Goal: Use online tool/utility

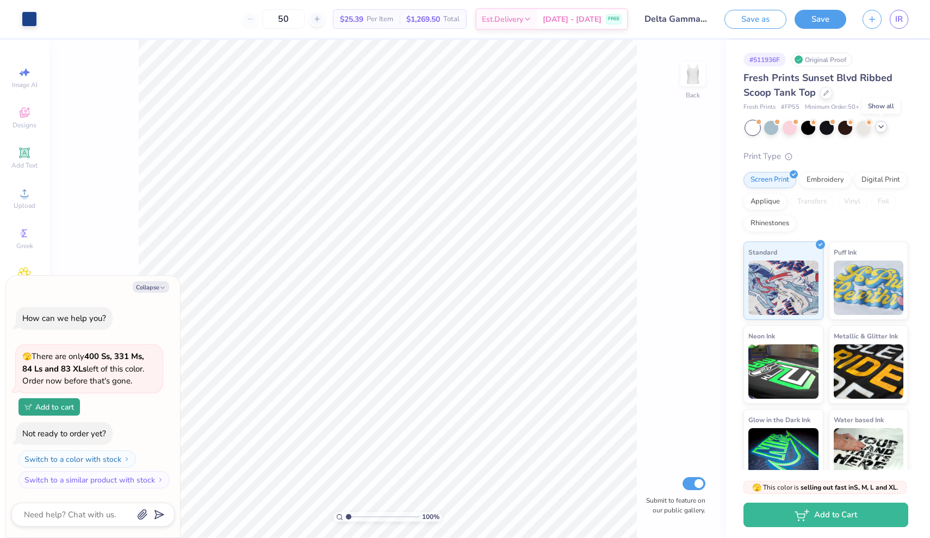
click at [880, 126] on polyline at bounding box center [881, 127] width 4 height 2
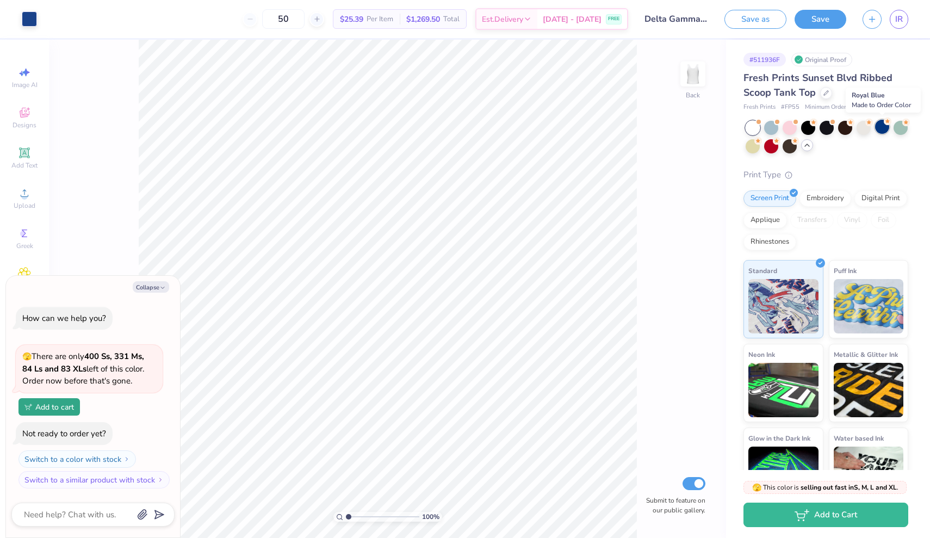
click at [888, 126] on div at bounding box center [882, 127] width 14 height 14
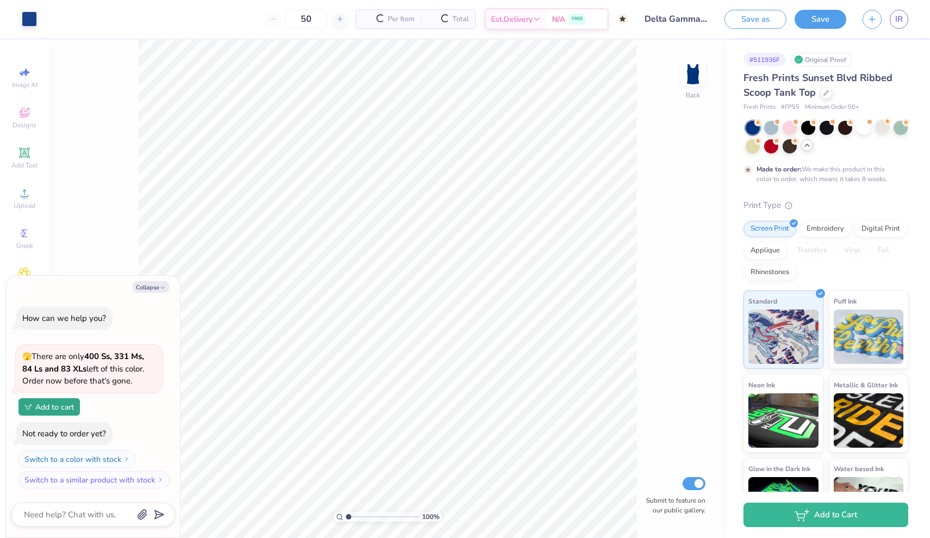
scroll to position [36, 0]
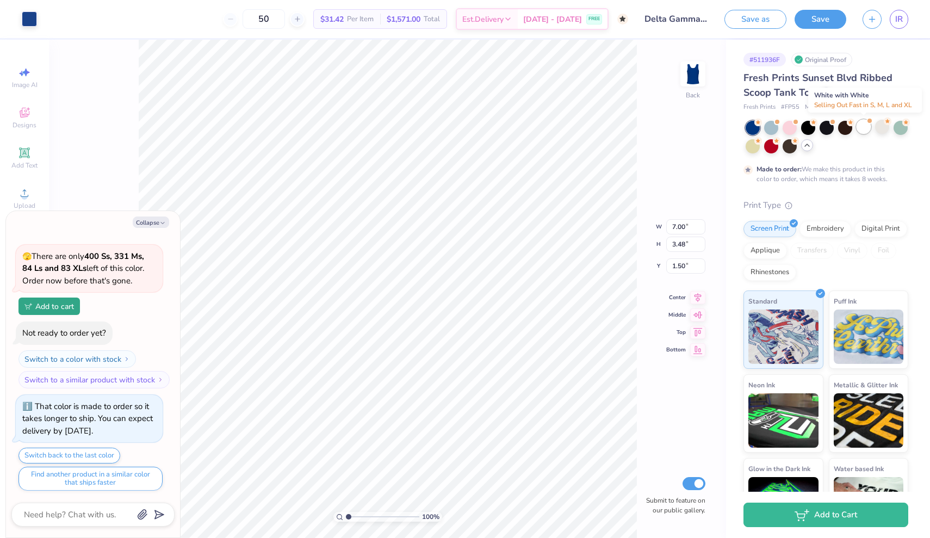
click at [869, 127] on div at bounding box center [864, 127] width 14 height 14
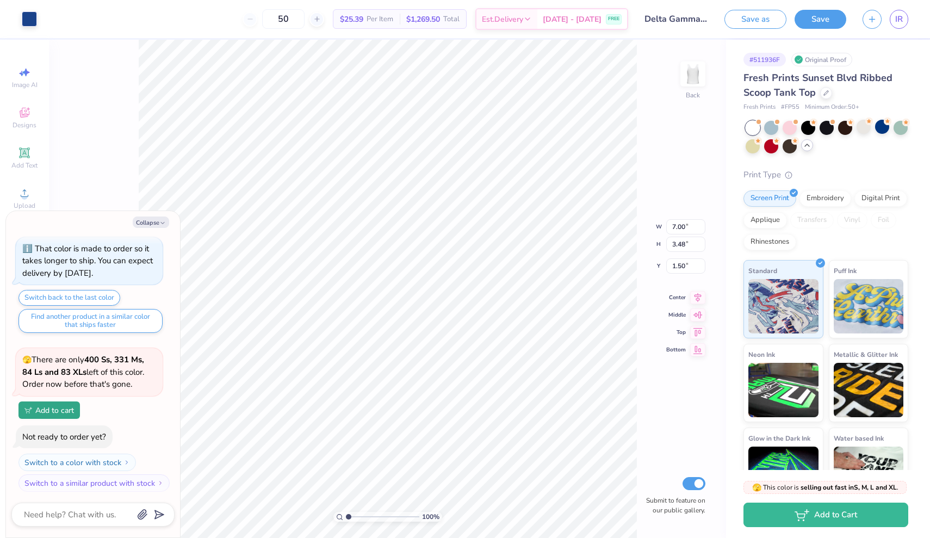
scroll to position [259, 0]
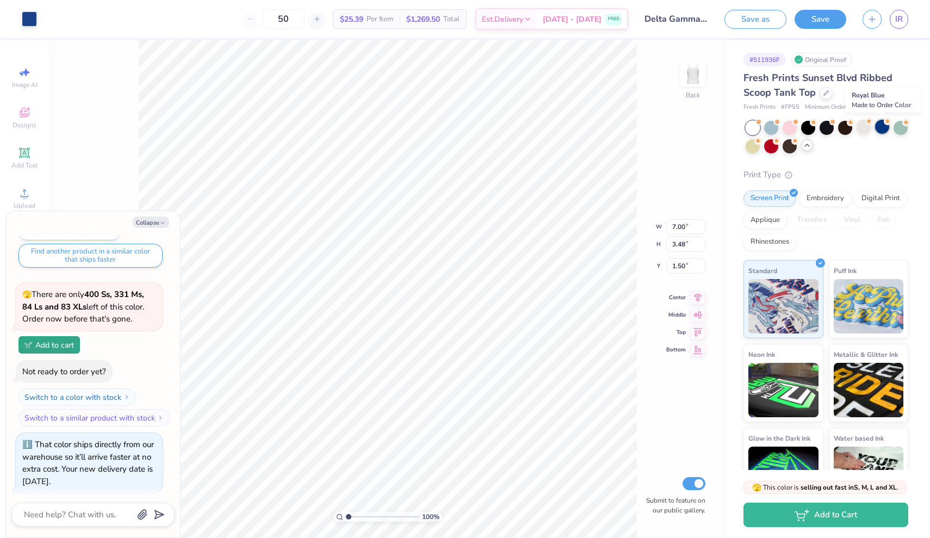
click at [886, 128] on div at bounding box center [882, 127] width 14 height 14
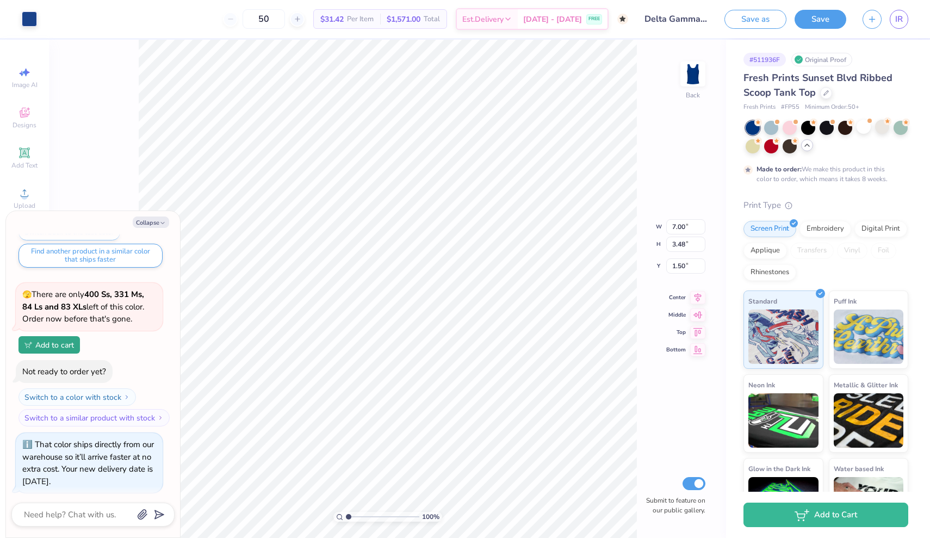
scroll to position [361, 0]
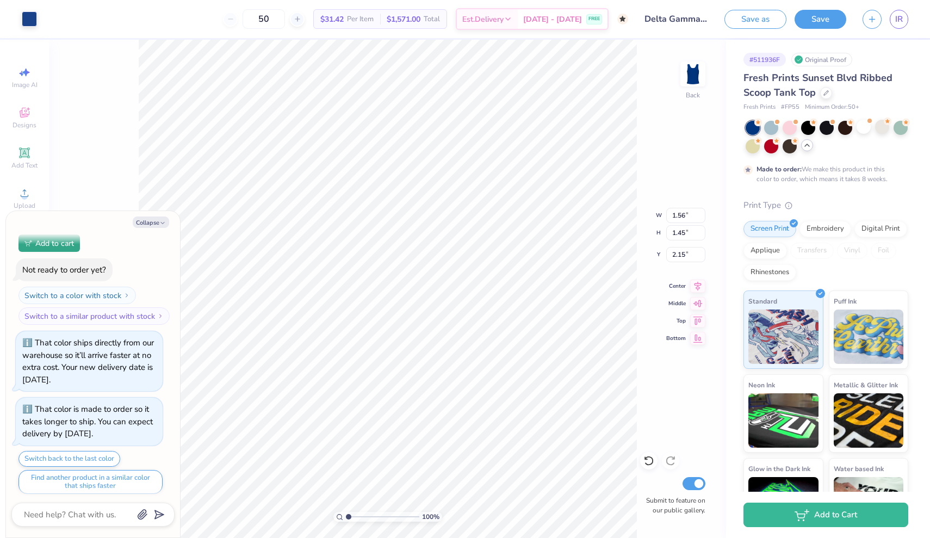
type textarea "x"
type input "7.00"
type input "3.01"
type input "1.50"
type textarea "x"
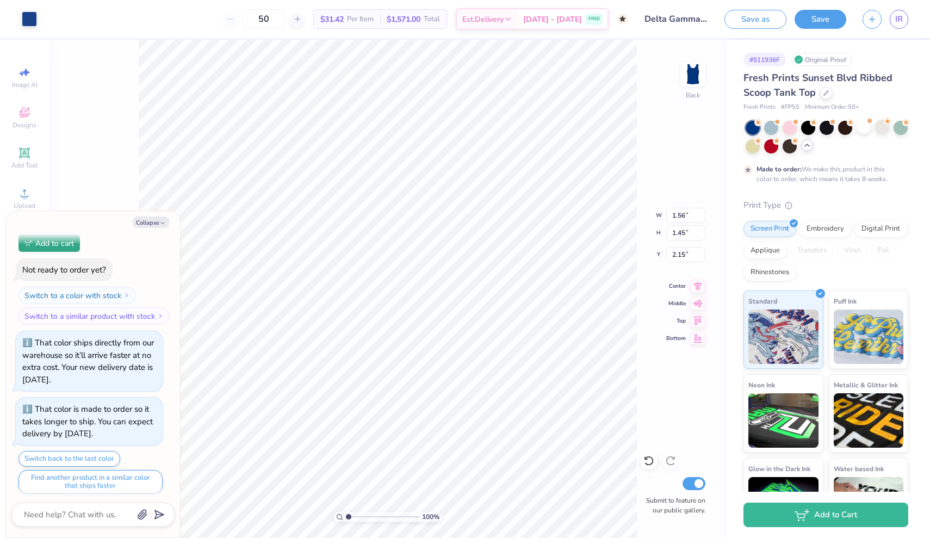
type input "7.00"
type input "3.01"
type input "1.50"
click at [863, 125] on div at bounding box center [864, 127] width 14 height 14
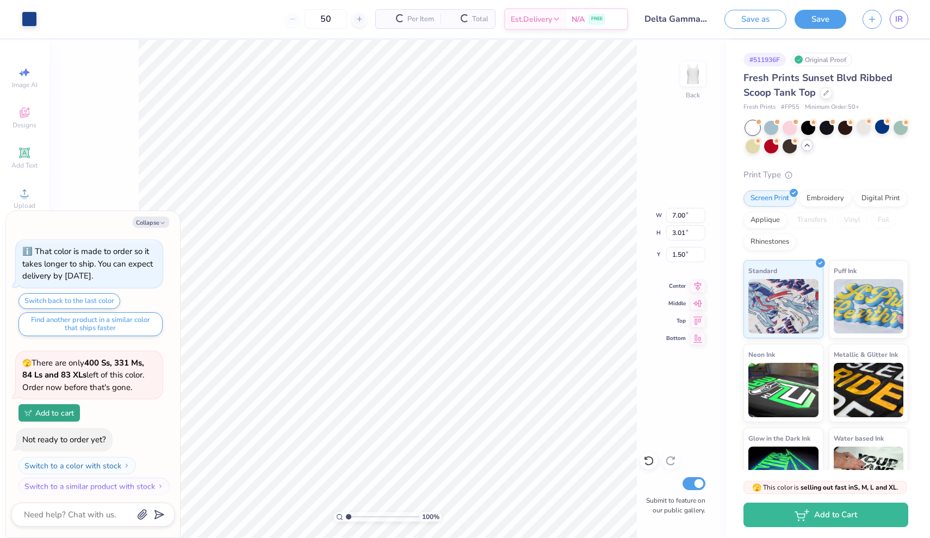
type textarea "x"
